Goal: Unclear

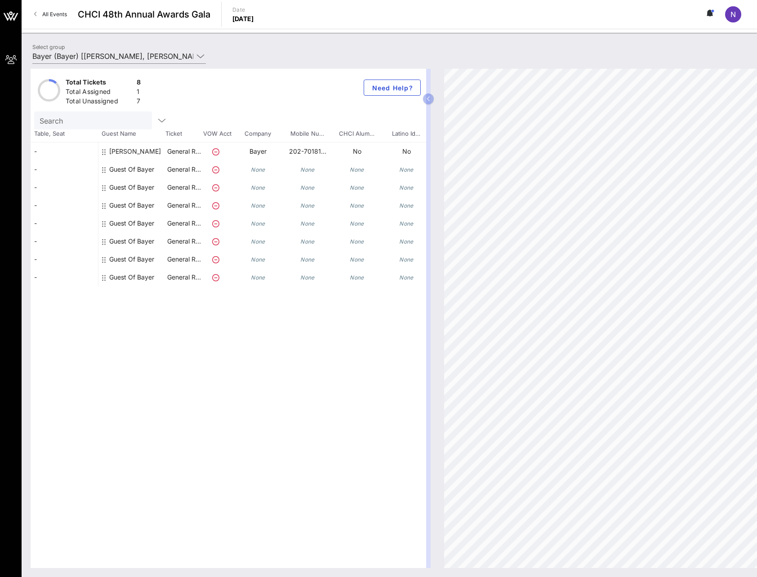
click at [215, 151] on icon at bounding box center [215, 151] width 7 height 7
